Goal: Task Accomplishment & Management: Complete application form

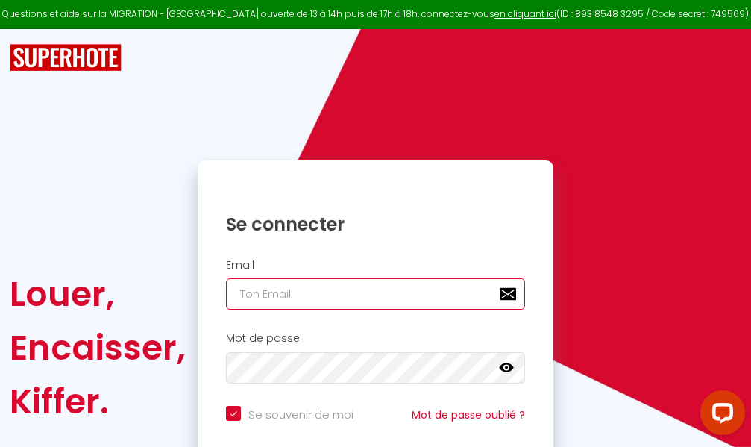
click at [363, 293] on input "email" at bounding box center [375, 293] width 299 height 31
type input "m"
checkbox input "true"
type input "ma"
checkbox input "true"
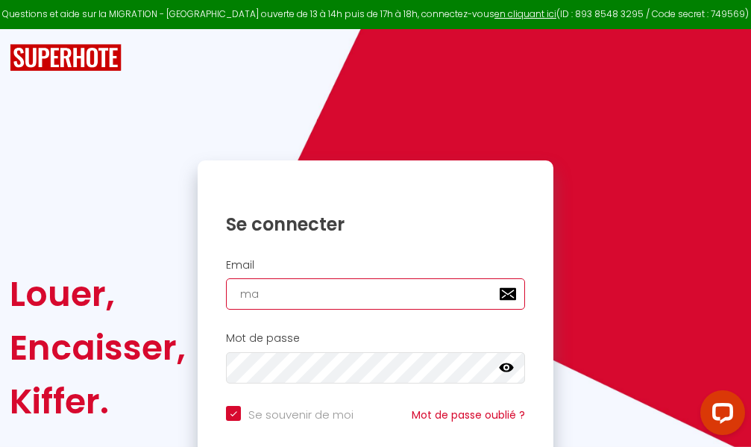
type input "mar"
checkbox input "true"
type input "marc"
checkbox input "true"
type input "marcd"
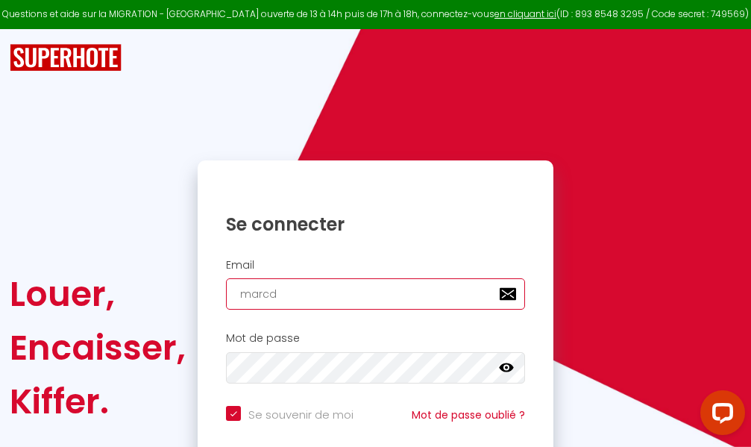
checkbox input "true"
type input "marcdp"
checkbox input "true"
type input "marcdpo"
checkbox input "true"
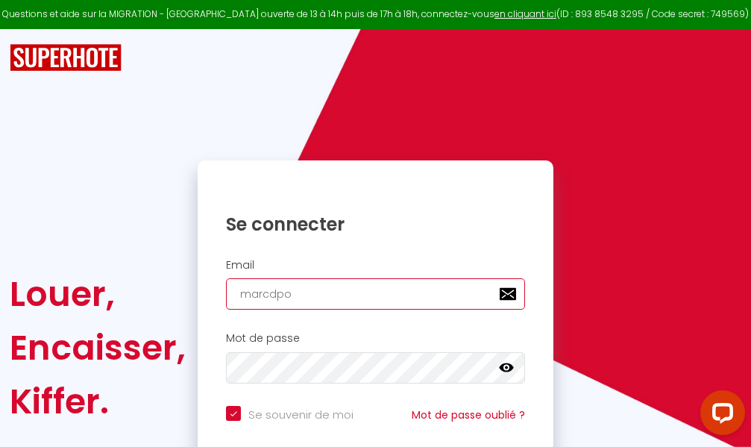
type input "marcdpoz"
checkbox input "true"
type input "marcdpoz."
checkbox input "true"
type input "marcdpoz.l"
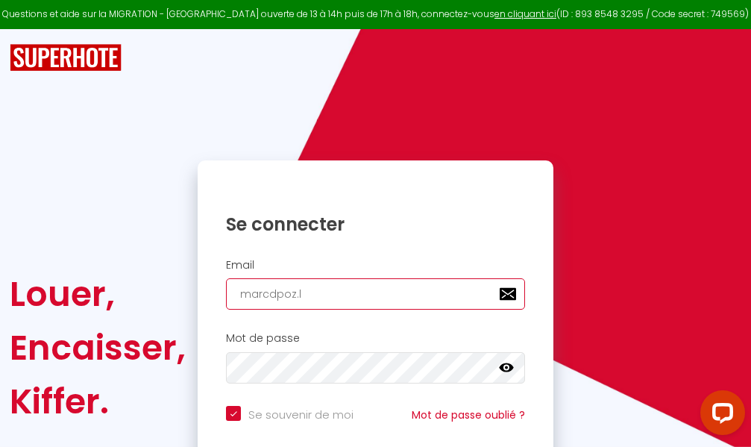
checkbox input "true"
type input "marcdpoz.lo"
checkbox input "true"
type input "marcdpoz.loc"
checkbox input "true"
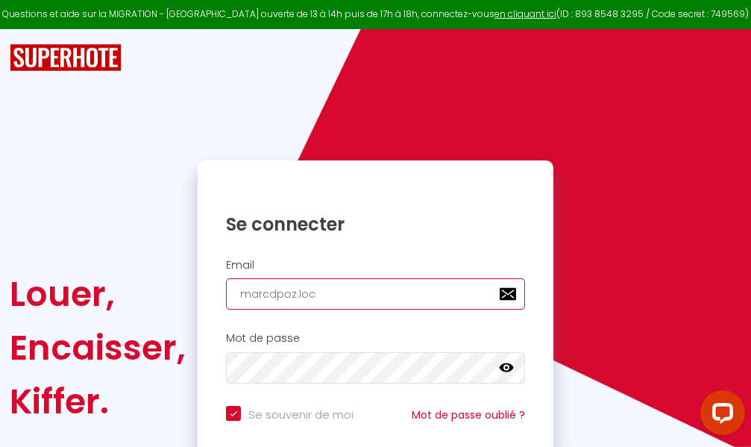
type input "marcdpoz.loca"
checkbox input "true"
type input "marcdpoz.locat"
checkbox input "true"
type input "marcdpoz.locati"
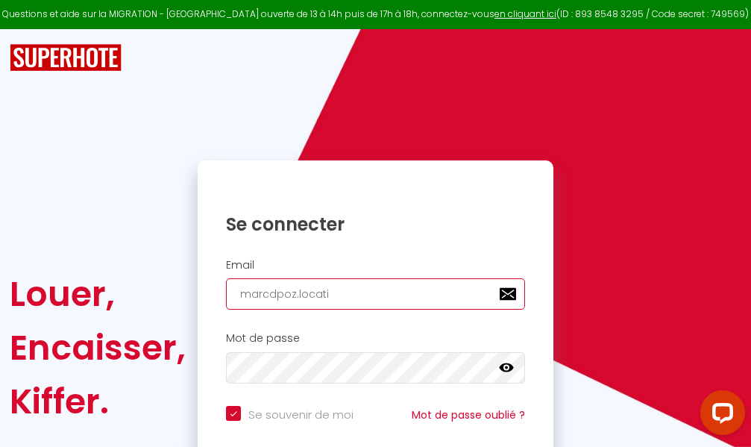
checkbox input "true"
type input "marcdpoz.locatio"
checkbox input "true"
type input "marcdpoz.location"
checkbox input "true"
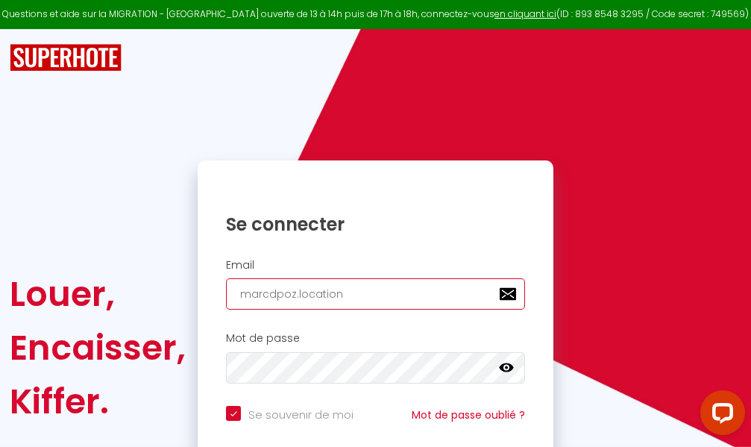
type input "marcdpoz.location@"
checkbox input "true"
type input "marcdpoz.location@g"
checkbox input "true"
type input "marcdpoz.location@gm"
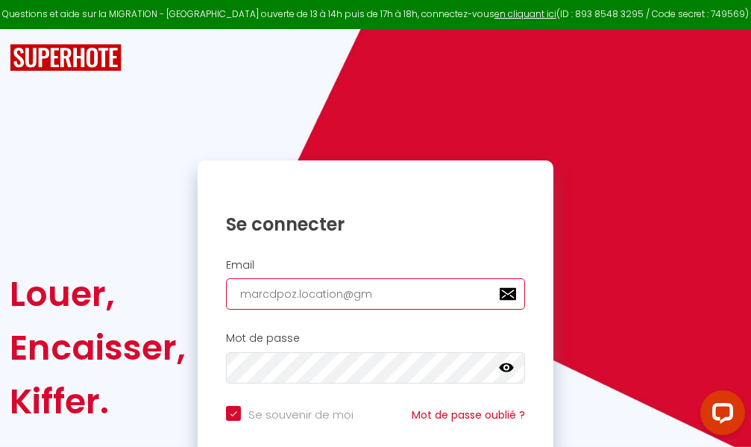
checkbox input "true"
type input "marcdpoz.location@gma"
checkbox input "true"
type input "marcdpoz.location@gmai"
checkbox input "true"
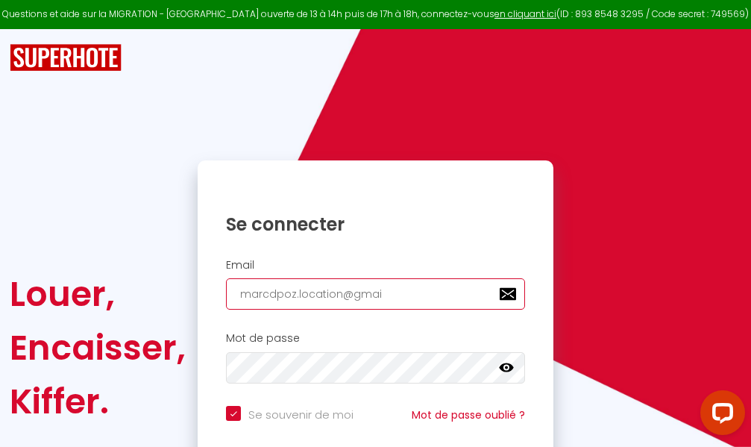
type input "[EMAIL_ADDRESS]"
checkbox input "true"
type input "[EMAIL_ADDRESS]."
checkbox input "true"
type input "marcdpoz.location@gmail.c"
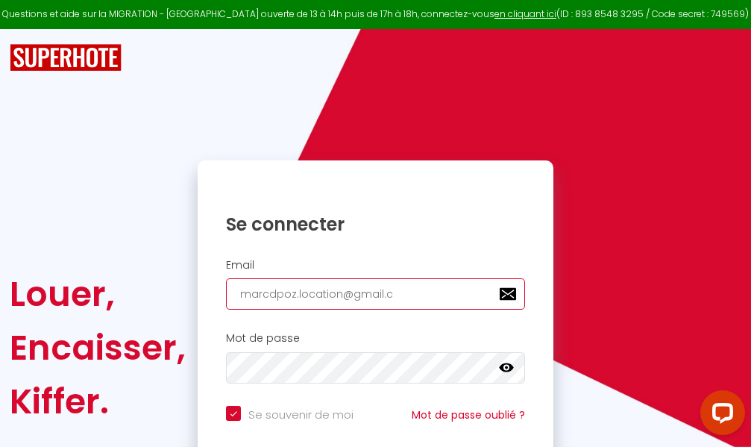
checkbox input "true"
type input "[EMAIL_ADDRESS][DOMAIN_NAME]"
checkbox input "true"
type input "[EMAIL_ADDRESS][DOMAIN_NAME]"
checkbox input "true"
